Goal: Obtain resource: Obtain resource

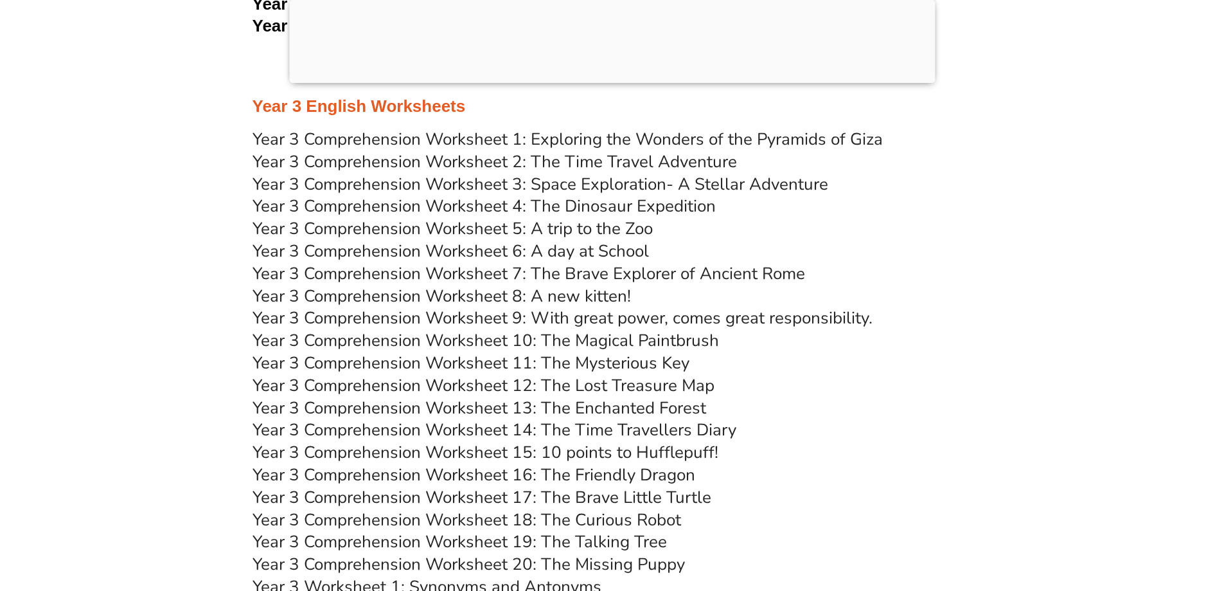
scroll to position [3985, 0]
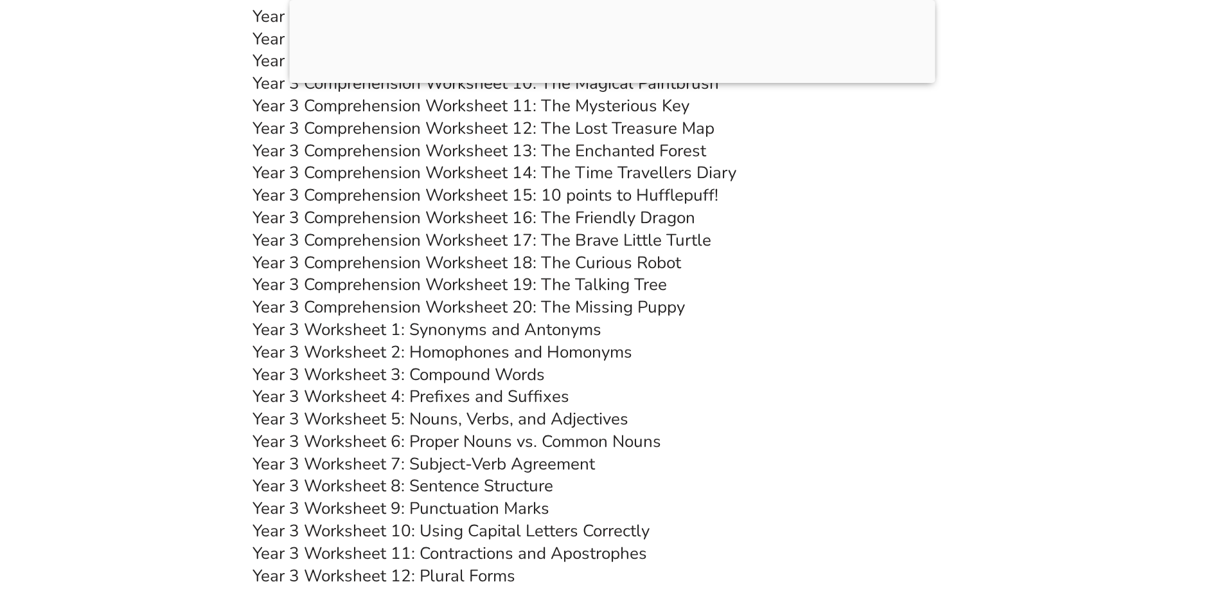
click at [539, 330] on link "Year 3 Worksheet 1: Synonyms and Antonyms" at bounding box center [427, 329] width 349 height 22
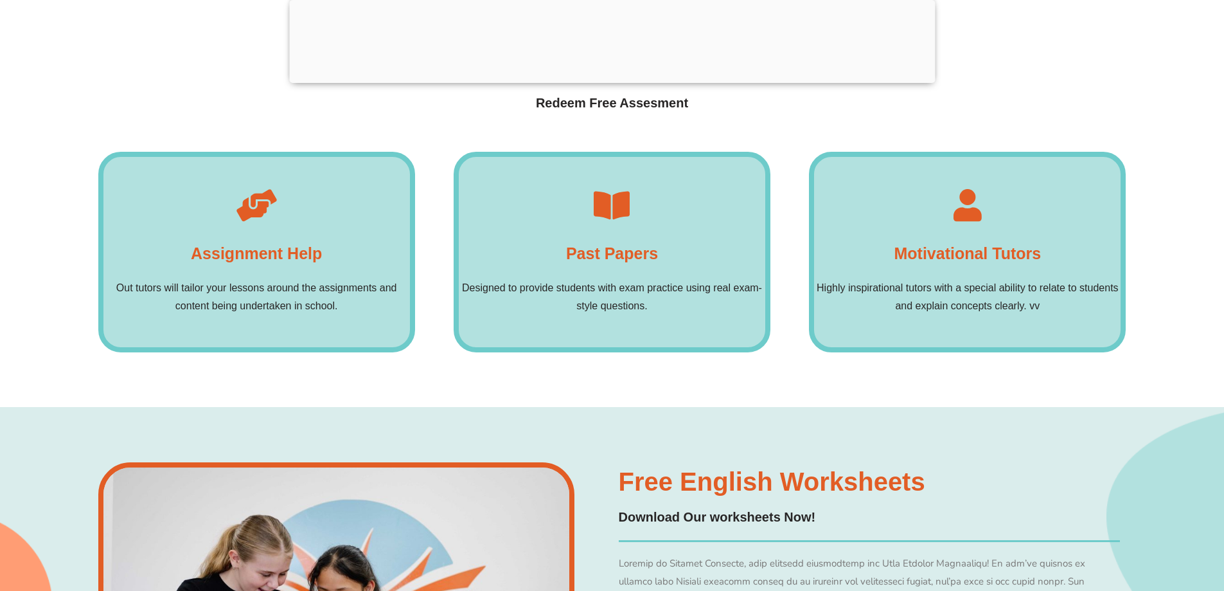
scroll to position [9126, 0]
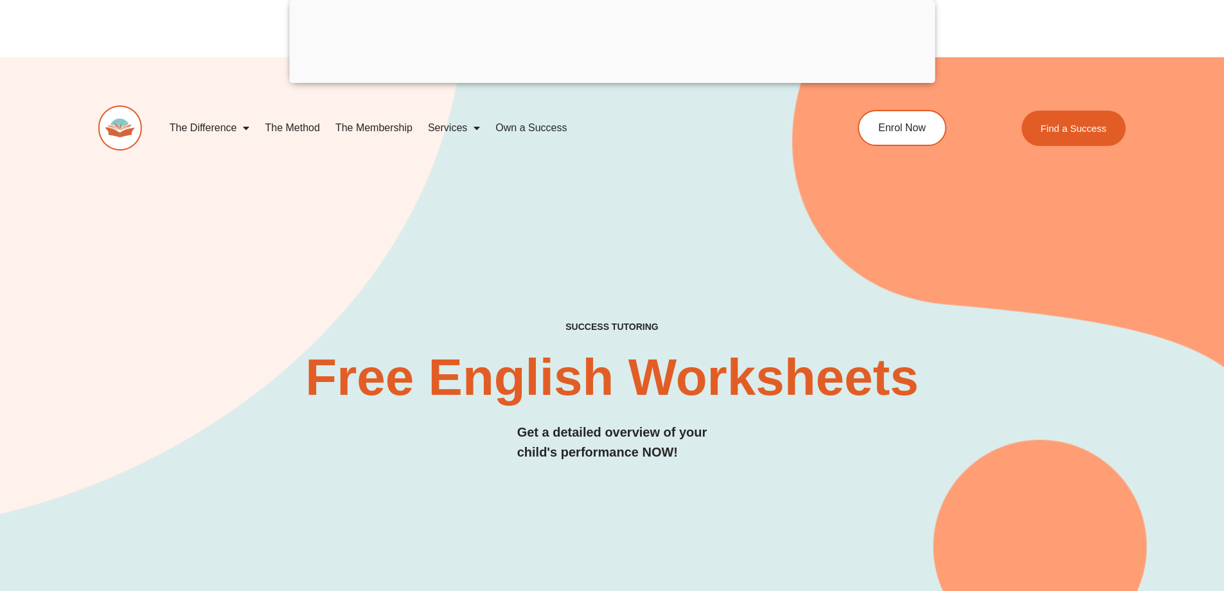
click at [371, 129] on link "The Membership" at bounding box center [374, 128] width 93 height 30
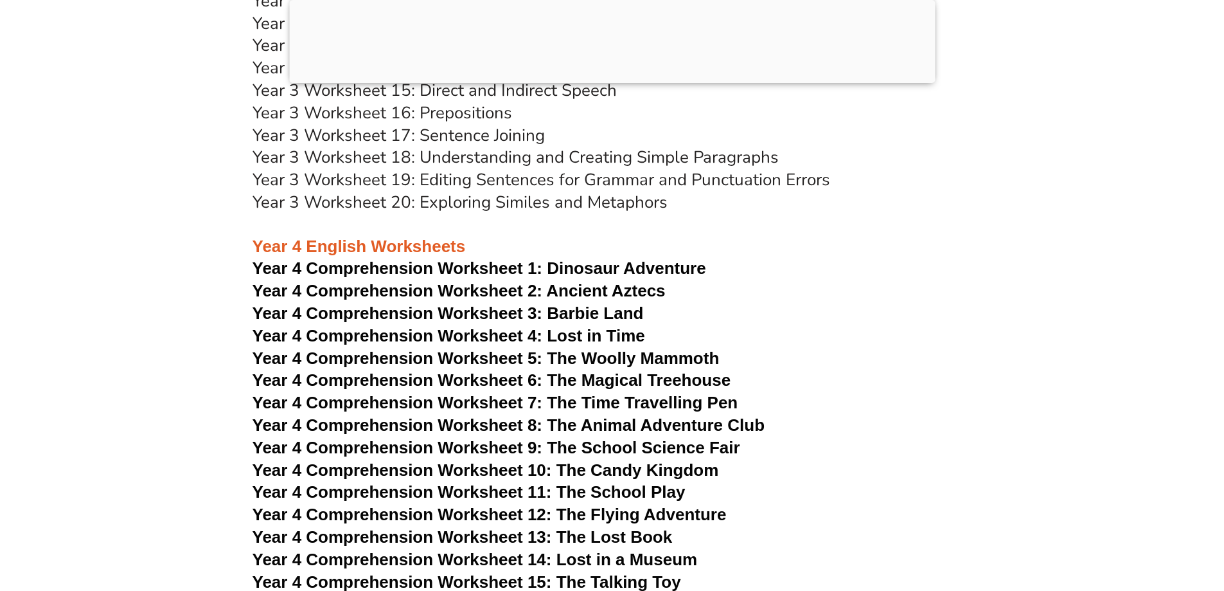
scroll to position [4692, 0]
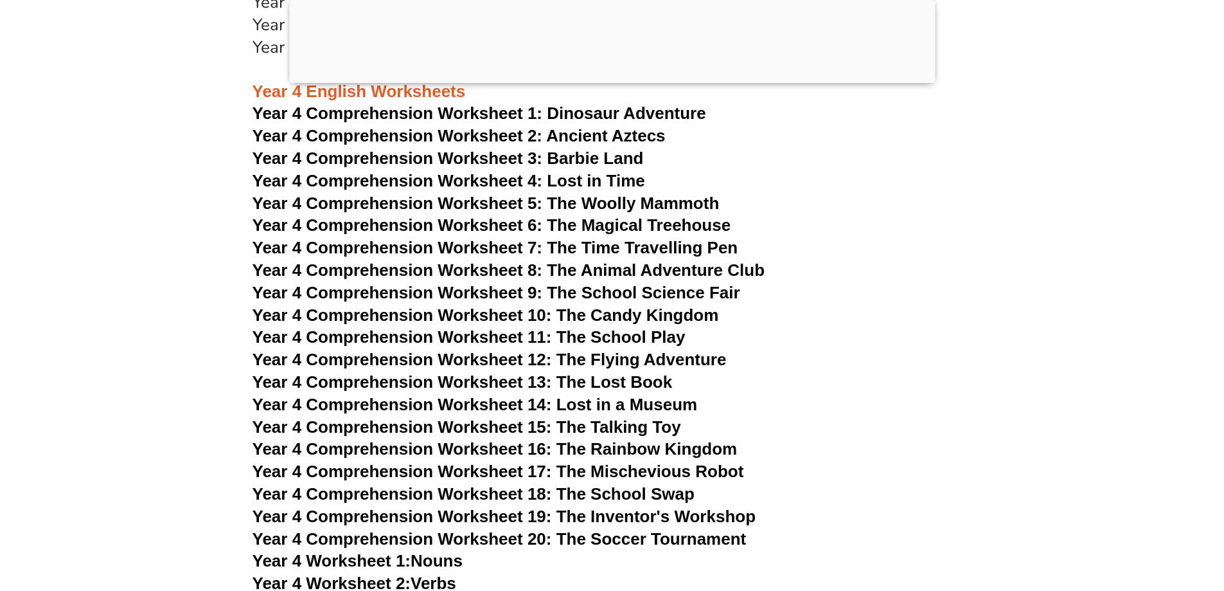
click at [591, 335] on span "Year 4 Comprehension Worksheet 11: The School Play" at bounding box center [469, 336] width 433 height 19
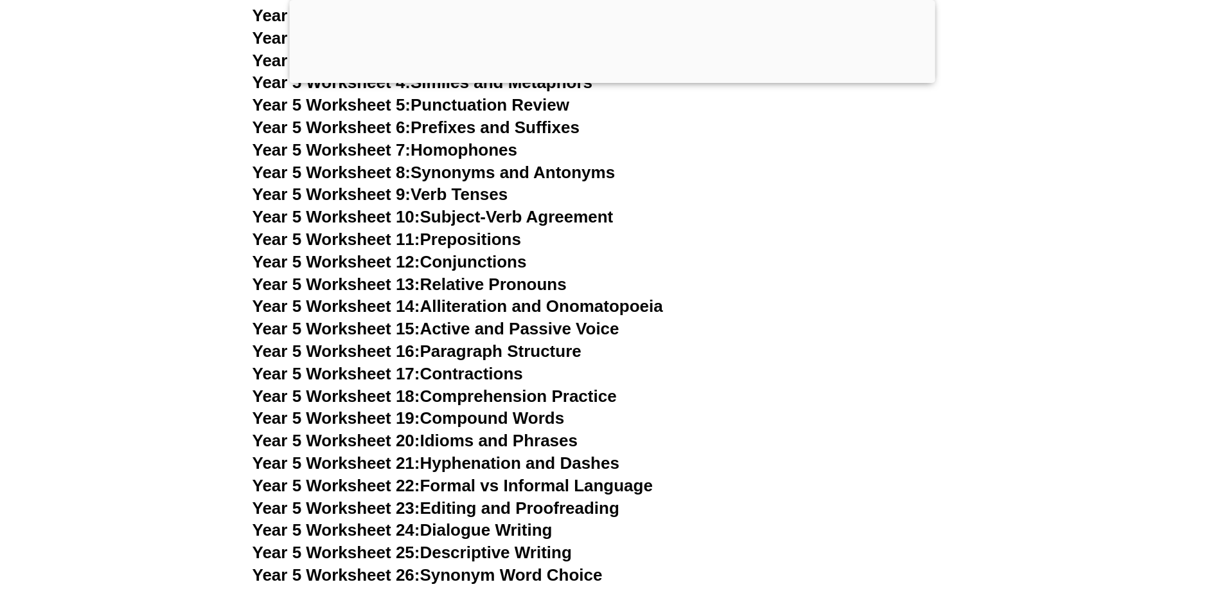
scroll to position [6555, 0]
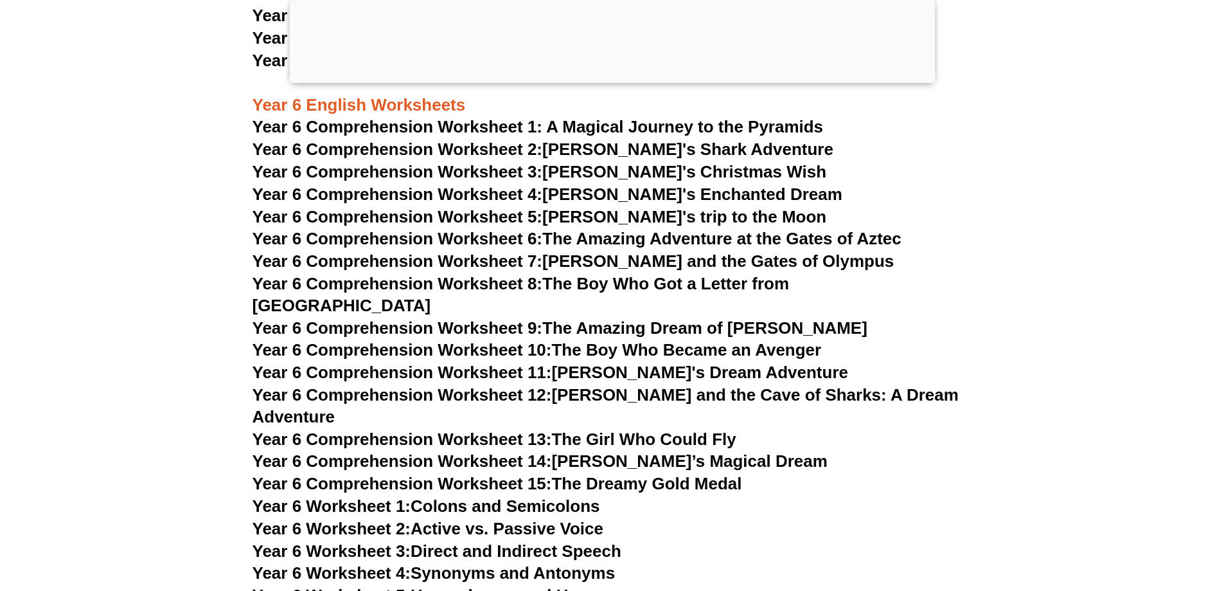
click at [501, 385] on span "Year 6 Comprehension Worksheet 12:" at bounding box center [402, 394] width 299 height 19
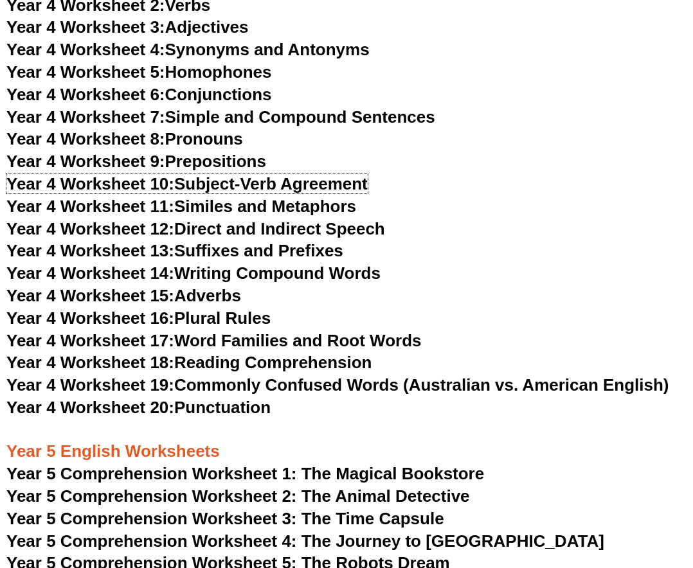
scroll to position [5064, 0]
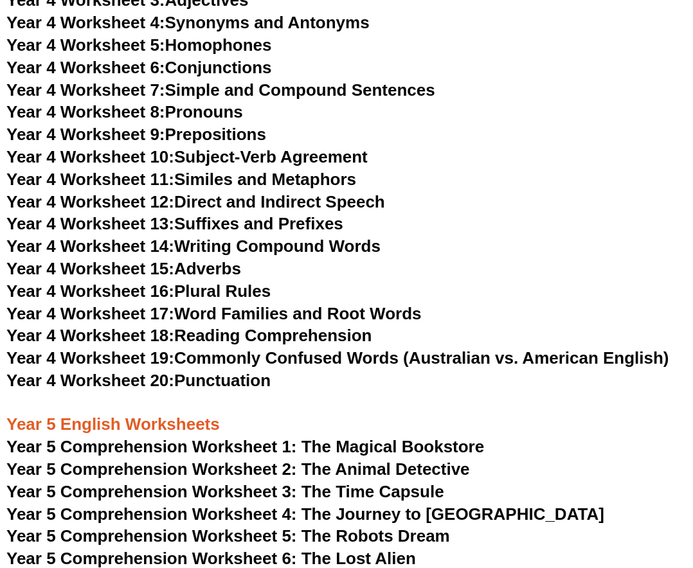
drag, startPoint x: 294, startPoint y: 354, endPoint x: 580, endPoint y: 150, distance: 351.1
click at [580, 150] on h3 "Year 4 Worksheet 10: Subject-Verb Agreement" at bounding box center [346, 158] width 680 height 22
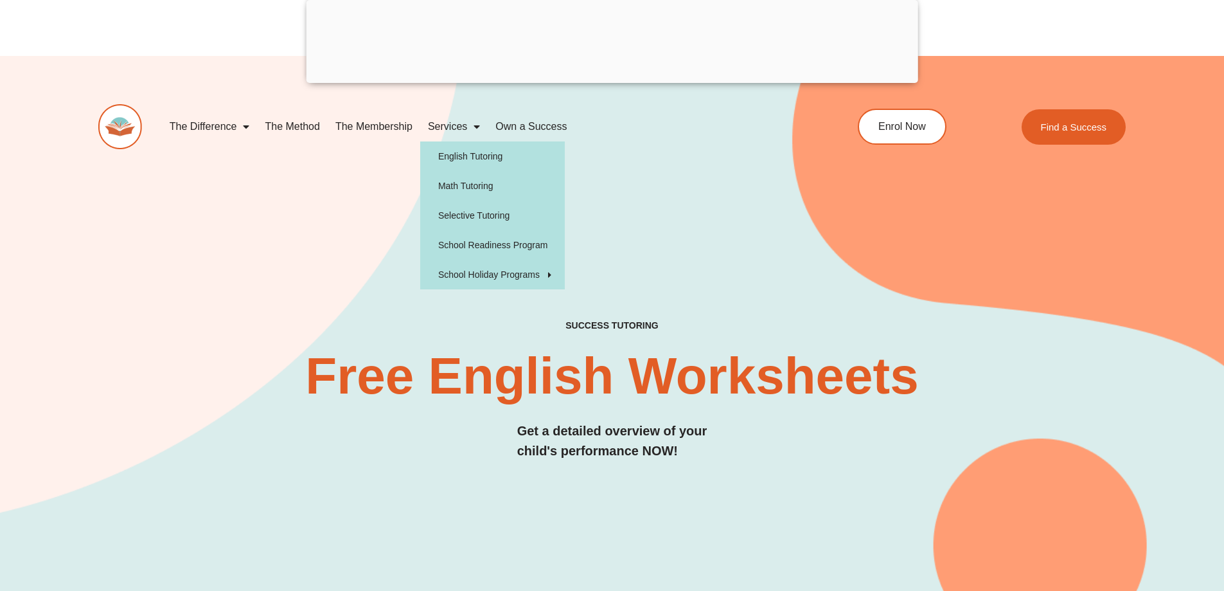
scroll to position [0, 0]
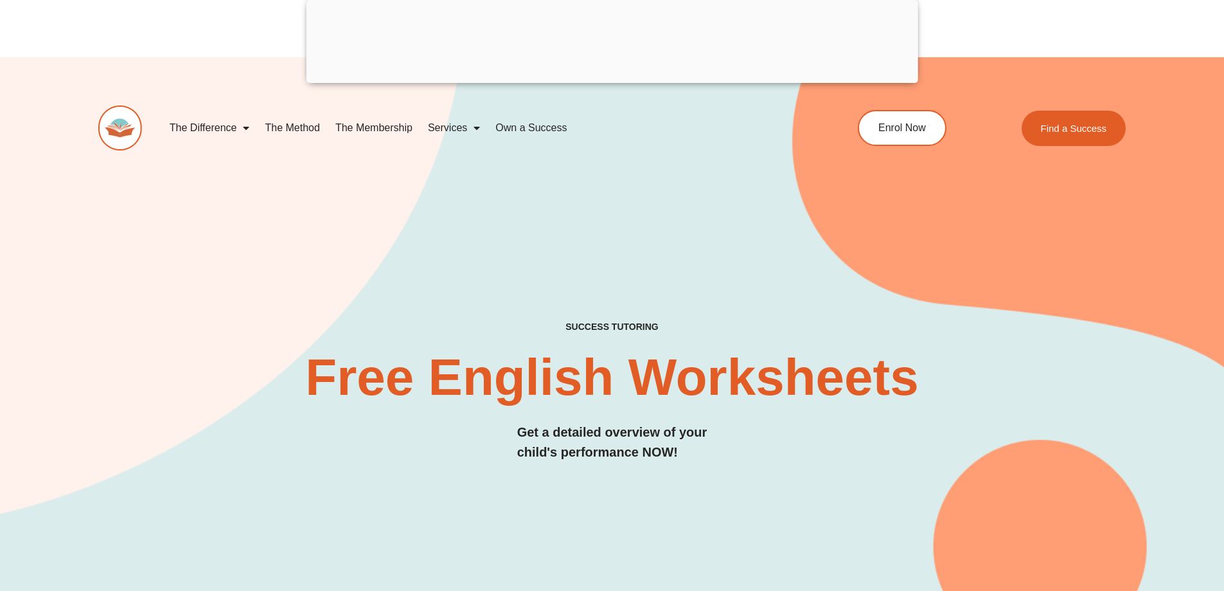
click at [632, 80] on div at bounding box center [612, 80] width 612 height 0
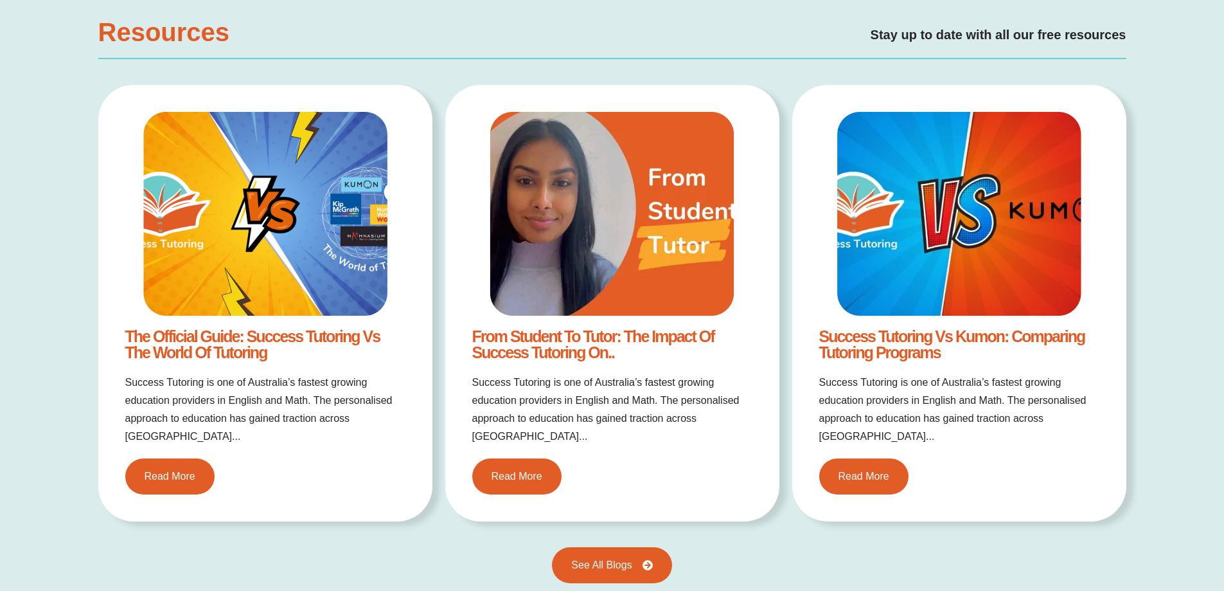
scroll to position [2633, 0]
